Goal: Information Seeking & Learning: Learn about a topic

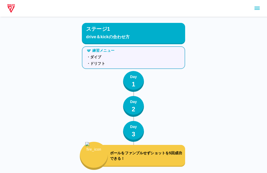
scroll to position [629, 0]
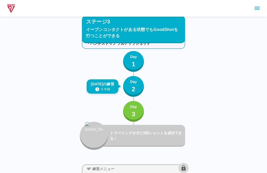
click at [173, 52] on div "練習メニュー ・ストップ＆ターンショット ・パンチストップ プルアップショット Day 1 [DATE]の練習 １０分 Day 2 Day 3 トラベリングせ…" at bounding box center [133, 87] width 103 height 126
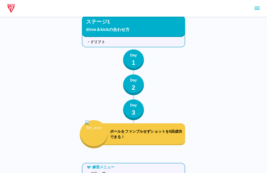
scroll to position [0, 0]
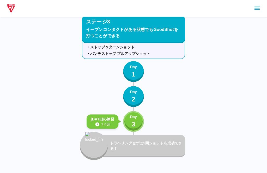
scroll to position [654, 0]
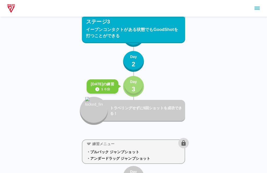
click at [138, 86] on button "Day 3" at bounding box center [133, 86] width 21 height 21
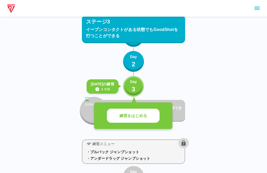
click at [136, 91] on div "Day 3" at bounding box center [133, 86] width 7 height 15
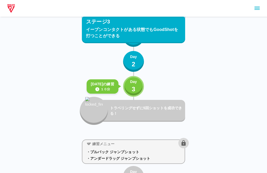
click at [135, 113] on p "トラベリングせずに5回ショットを成功できる！" at bounding box center [146, 111] width 73 height 11
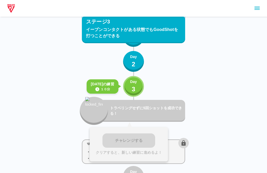
click at [139, 90] on button "Day 3" at bounding box center [133, 86] width 21 height 21
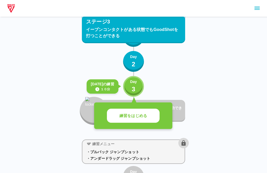
click at [141, 113] on p "練習をはじめる" at bounding box center [133, 116] width 28 height 6
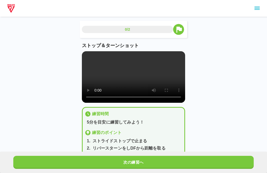
click at [171, 161] on button "次の練習へ" at bounding box center [133, 162] width 240 height 13
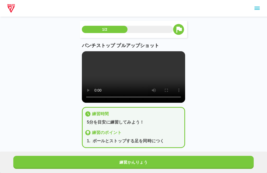
click at [180, 157] on button "練習かんりょう" at bounding box center [133, 162] width 240 height 13
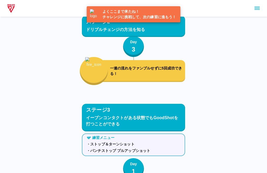
scroll to position [681, 0]
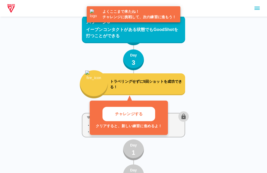
click at [139, 118] on button "チャレンジする" at bounding box center [128, 114] width 53 height 14
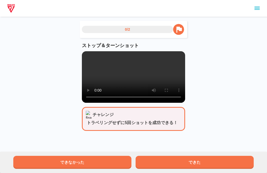
click at [203, 161] on button "できた" at bounding box center [195, 162] width 118 height 13
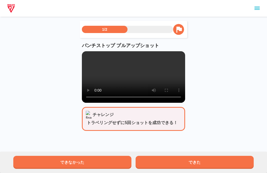
click at [197, 165] on button "できた" at bounding box center [195, 162] width 118 height 13
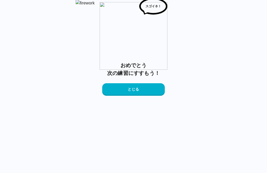
click at [156, 96] on button "とじる" at bounding box center [133, 89] width 63 height 13
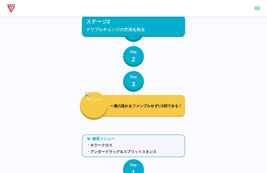
scroll to position [681, 0]
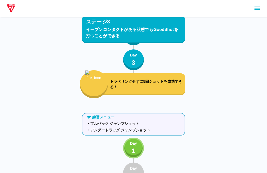
click at [175, 88] on p "トラベリングせずに5回ショットを成功できる！" at bounding box center [146, 84] width 73 height 11
